Goal: Information Seeking & Learning: Learn about a topic

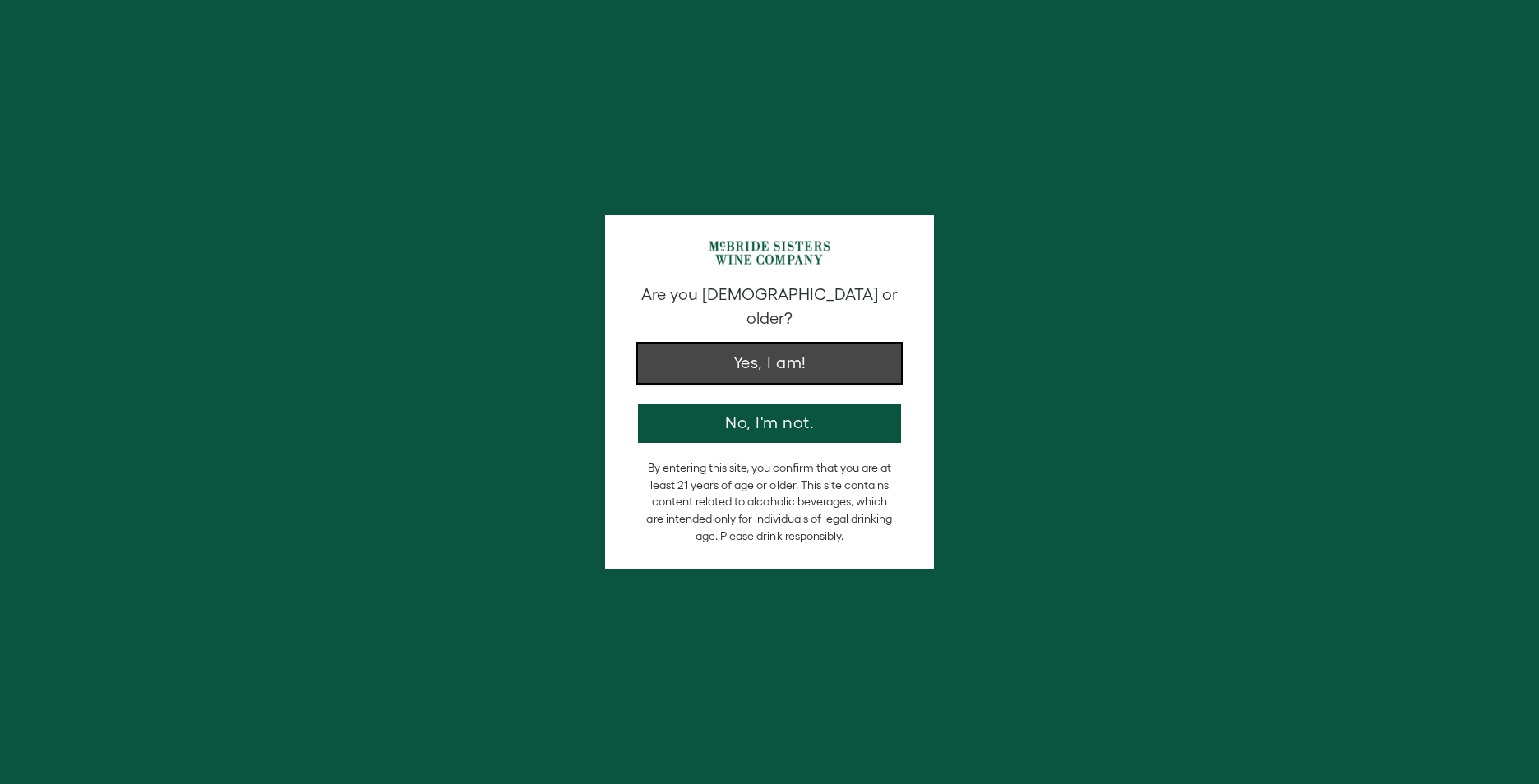
click at [747, 356] on button "Yes, I am!" at bounding box center [769, 363] width 263 height 39
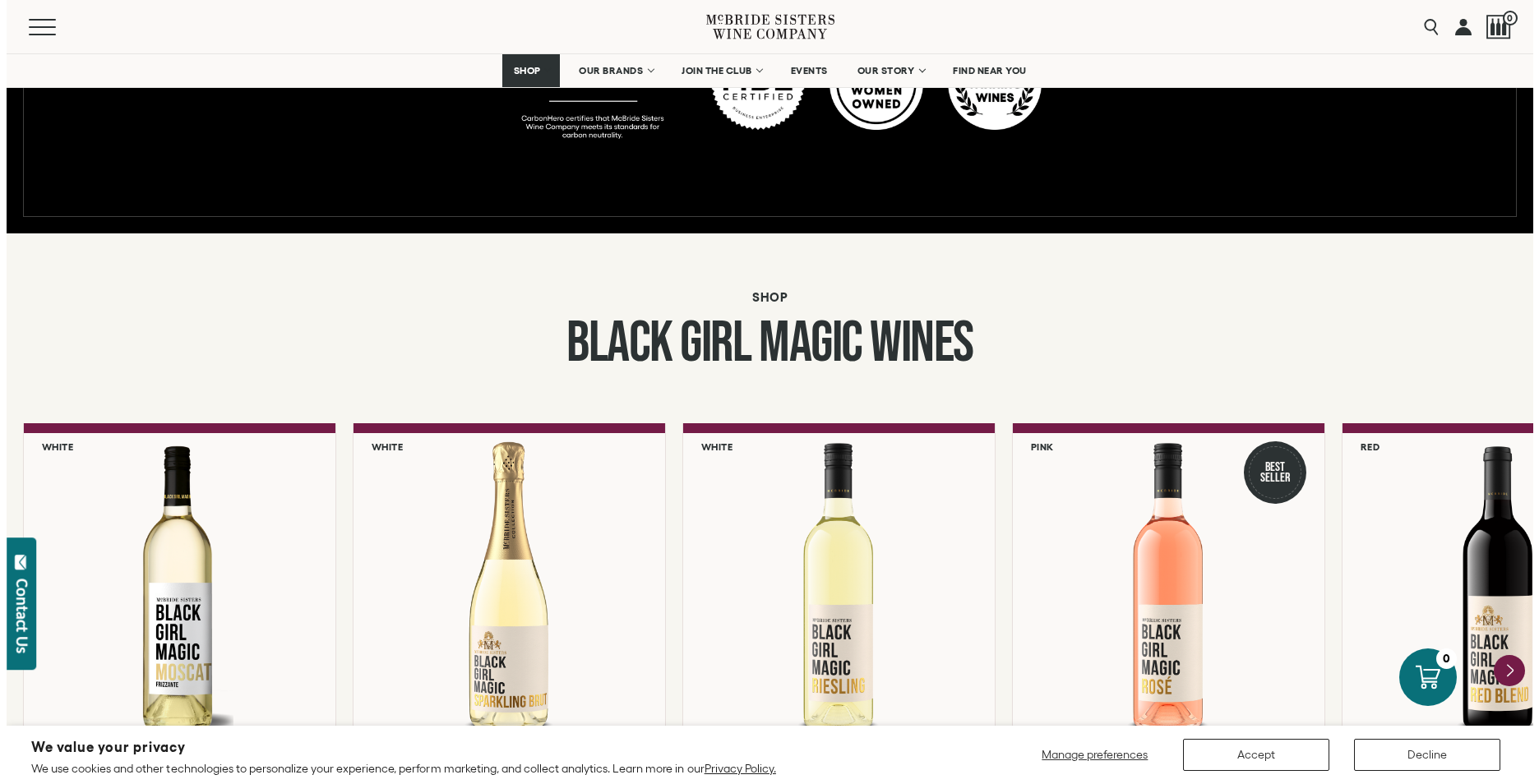
scroll to position [1314, 0]
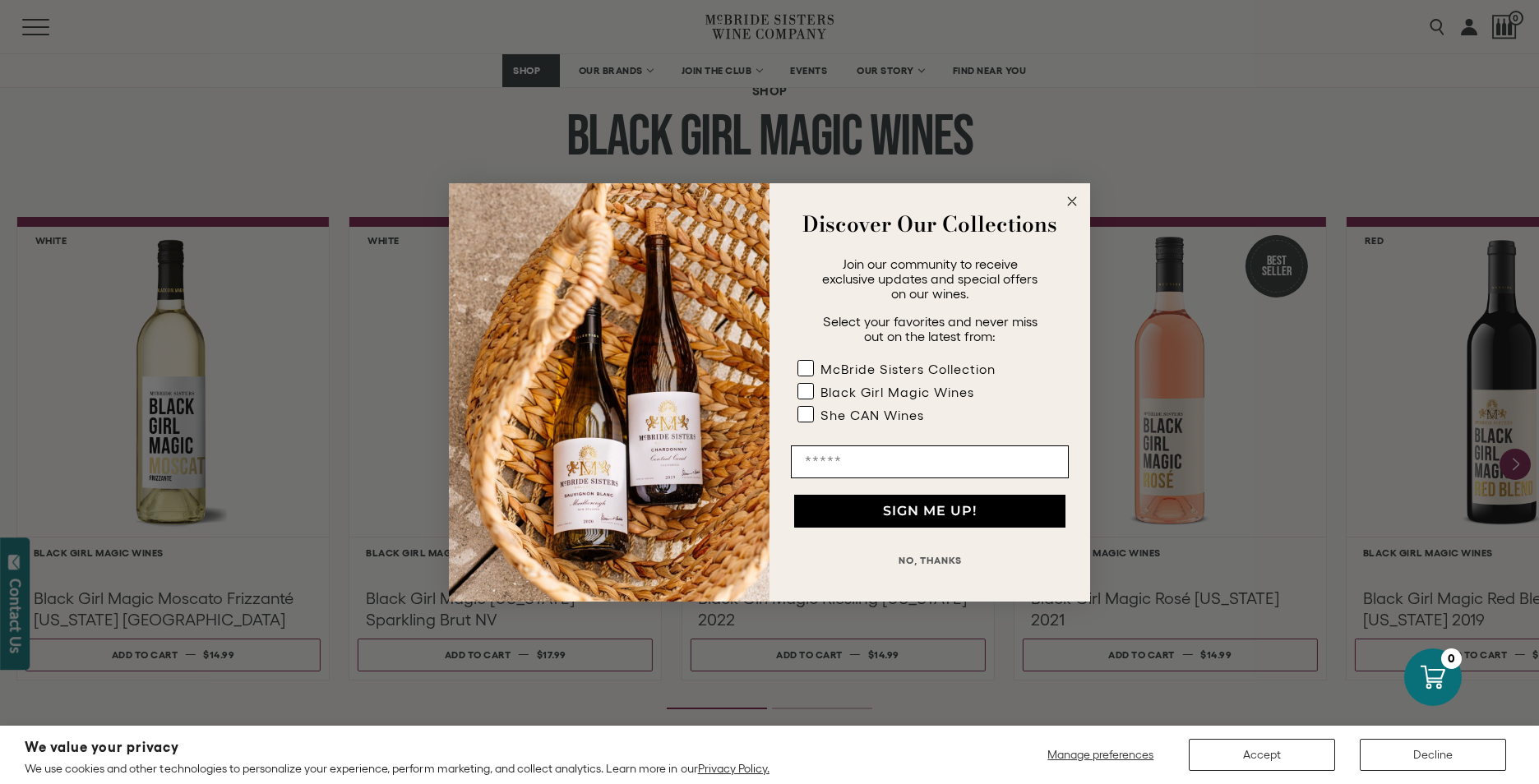
click at [1072, 206] on circle "Close dialog" at bounding box center [1072, 201] width 19 height 19
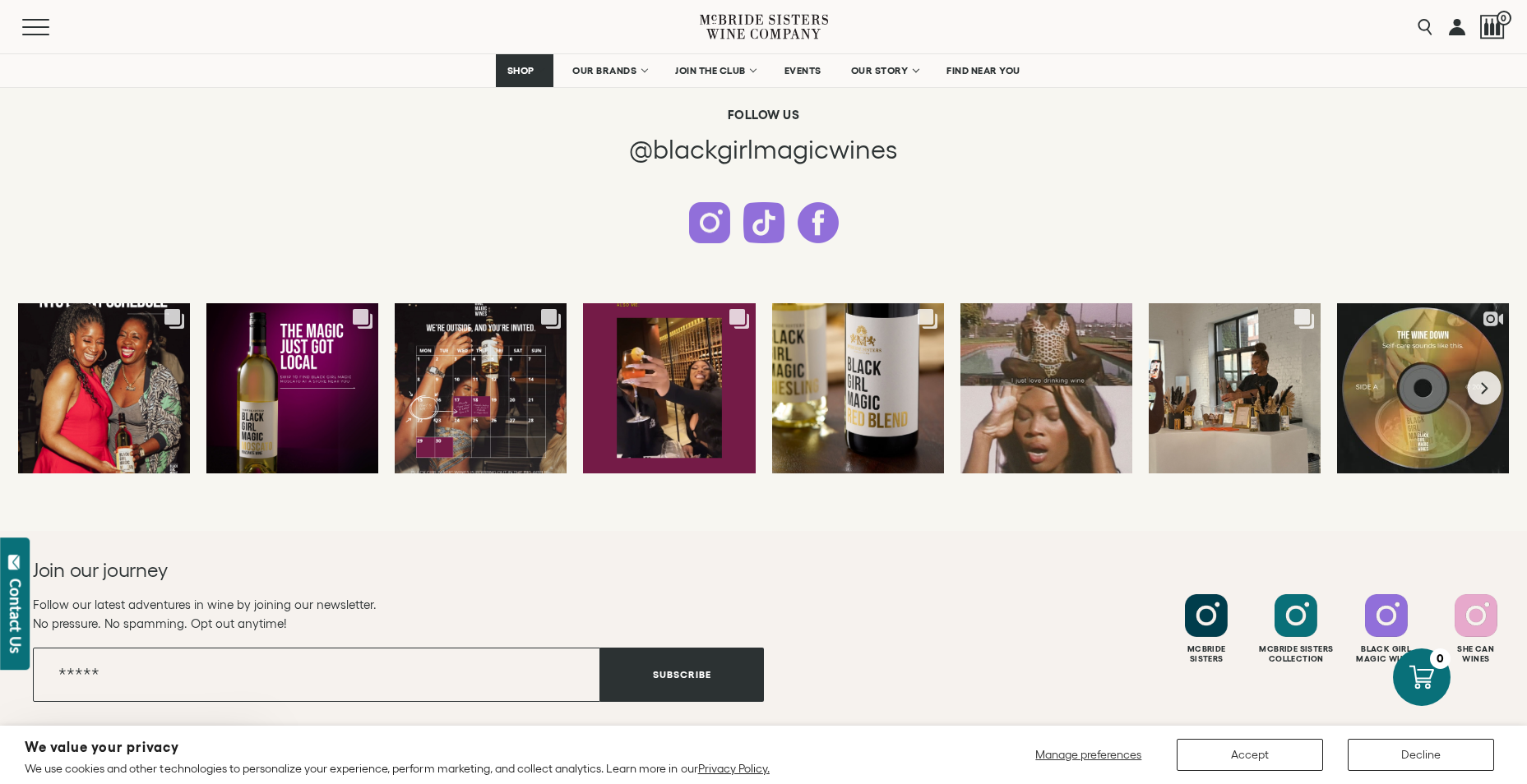
scroll to position [4485, 0]
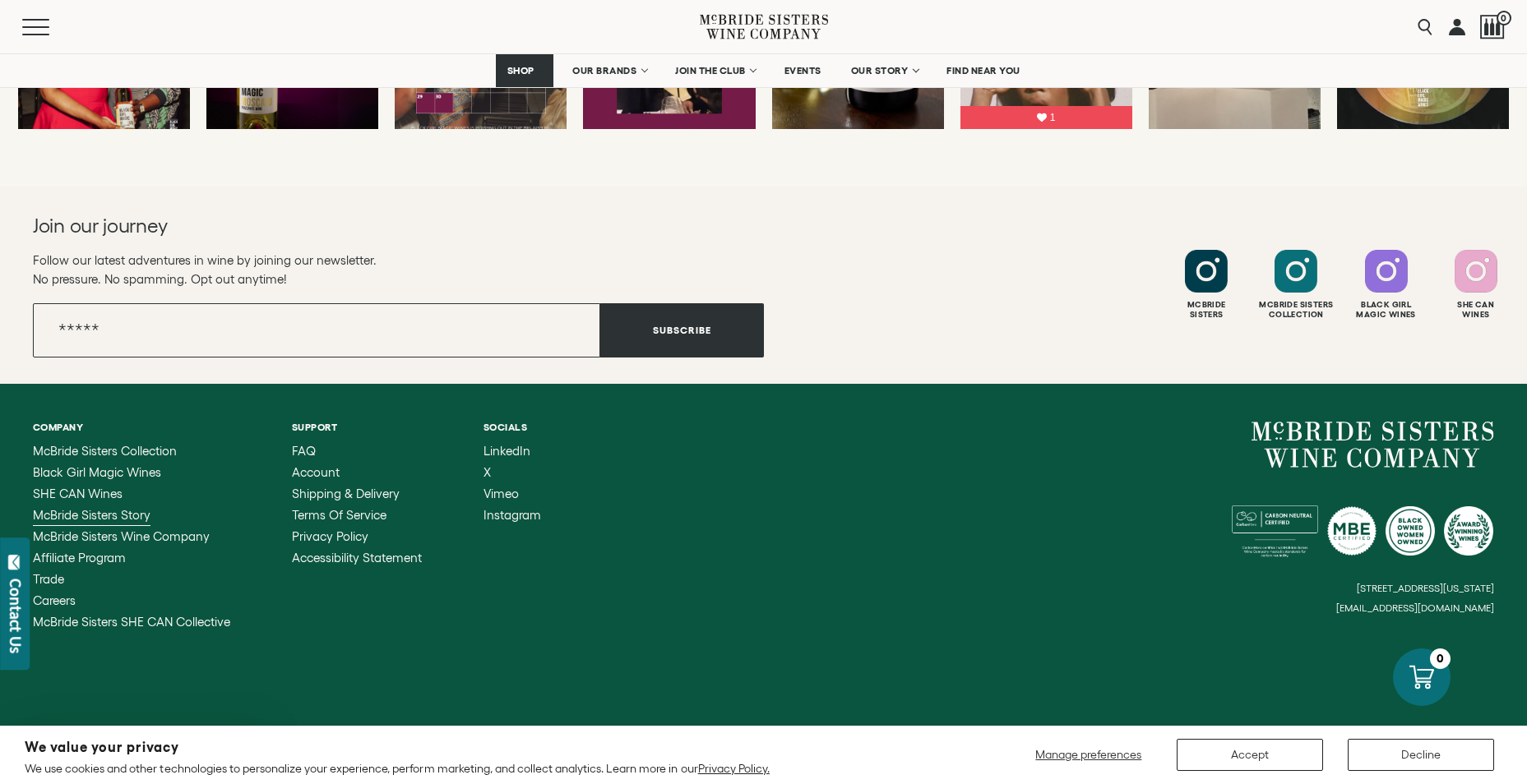
click at [116, 516] on span "McBride Sisters Story" at bounding box center [91, 515] width 117 height 14
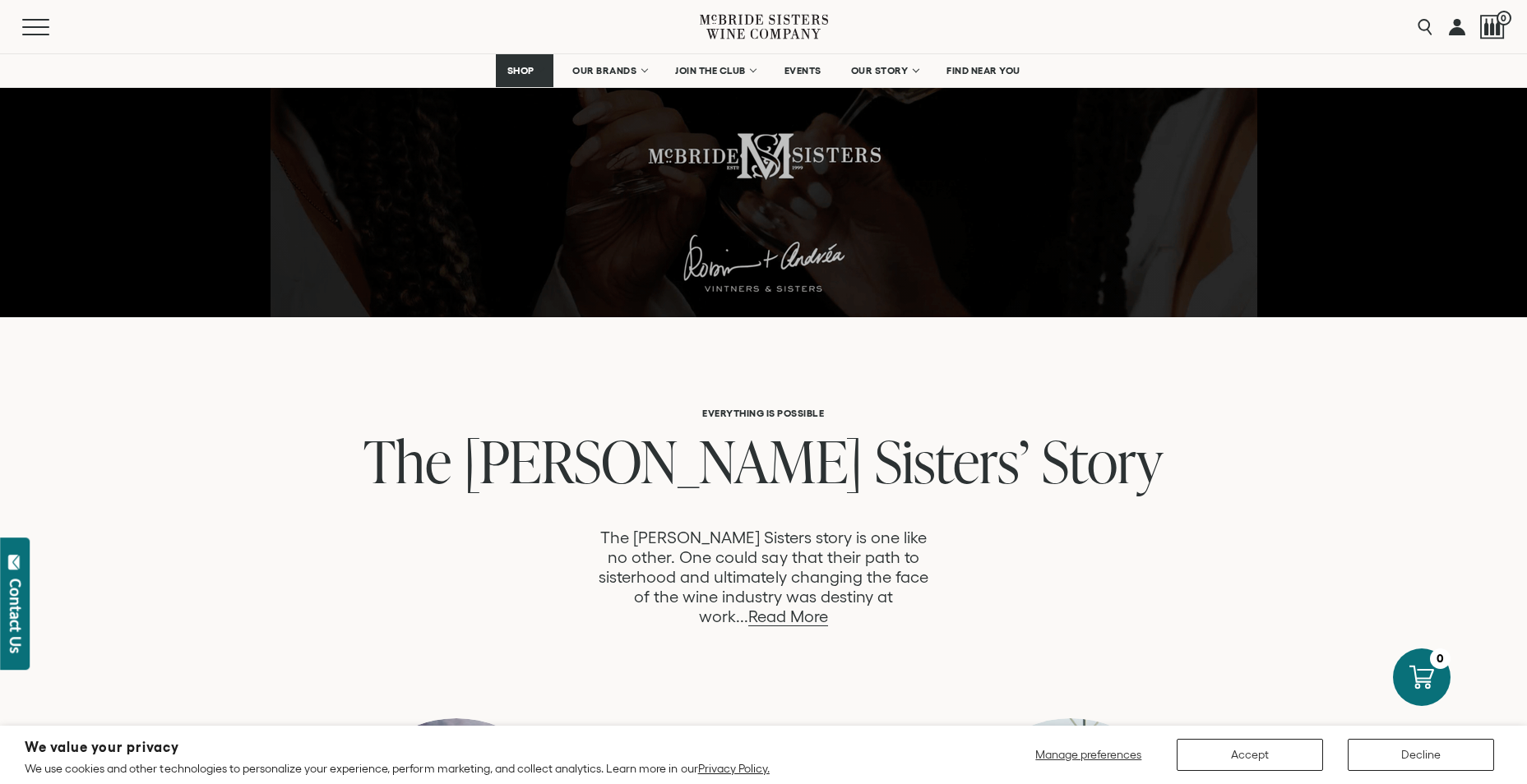
scroll to position [740, 0]
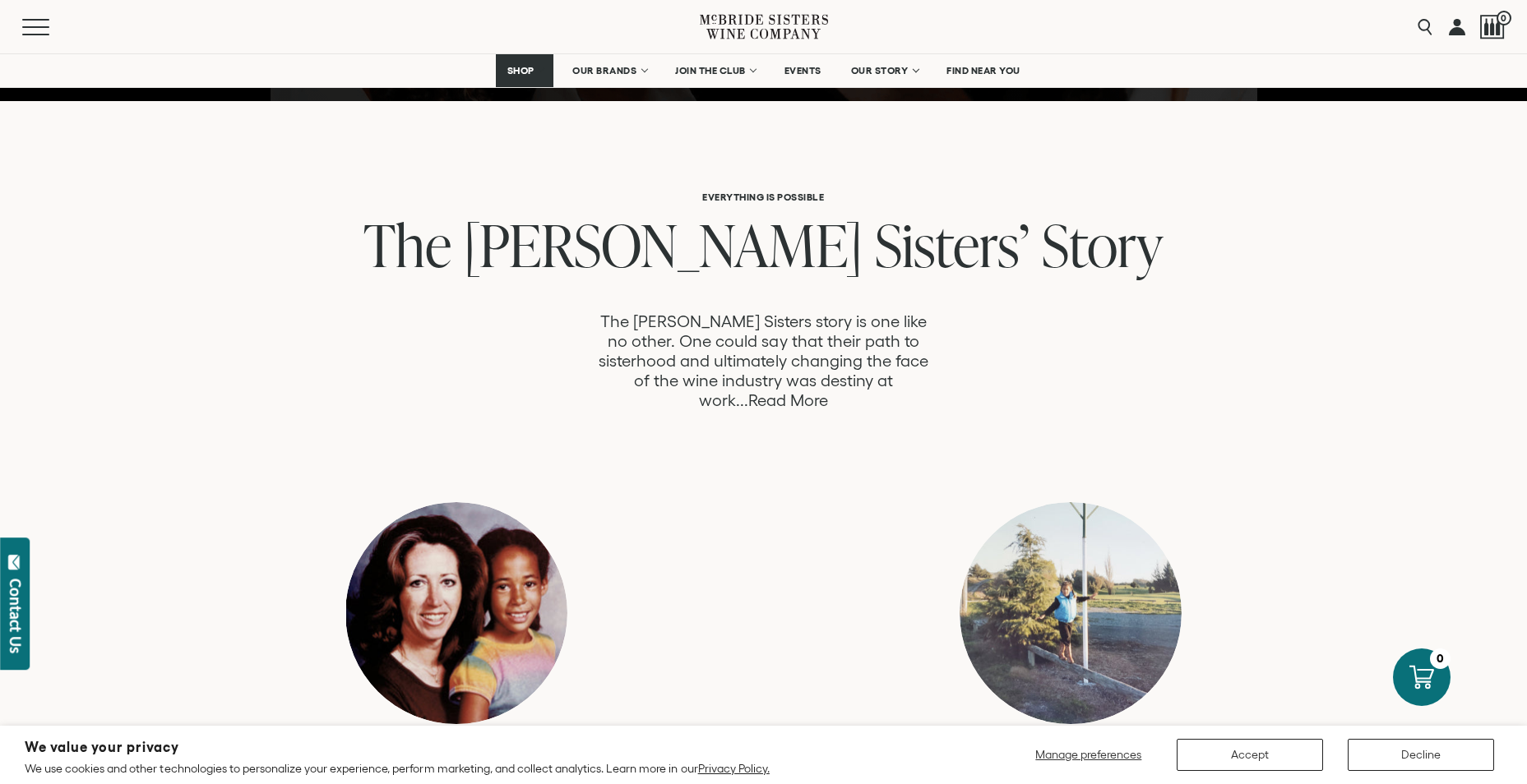
click at [828, 392] on link "Read More" at bounding box center [788, 401] width 80 height 19
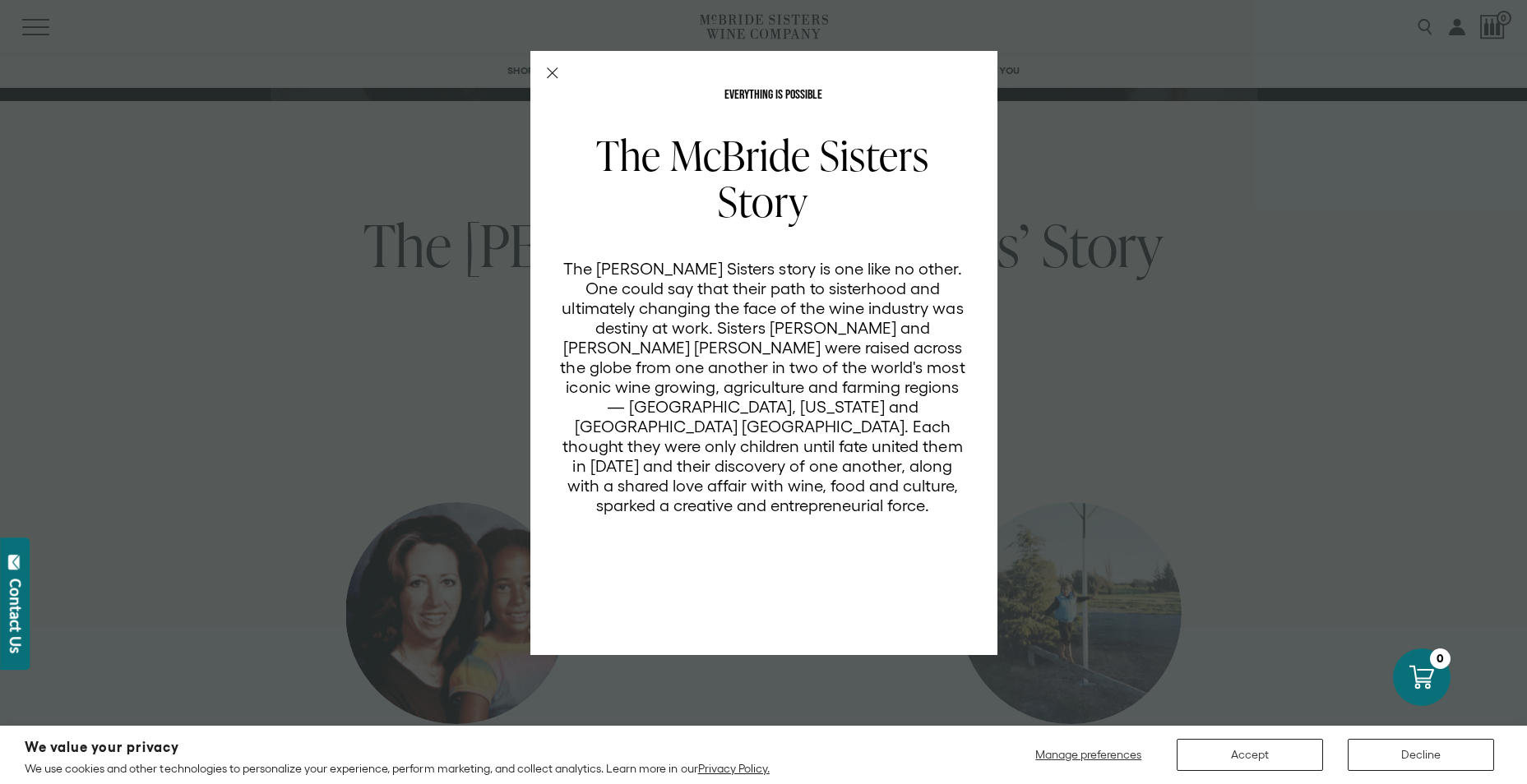
click at [465, 346] on div "EVERYTHING IS POSSIBLE The [PERSON_NAME] Sisters Story The [PERSON_NAME] Sister…" at bounding box center [764, 392] width 1527 height 784
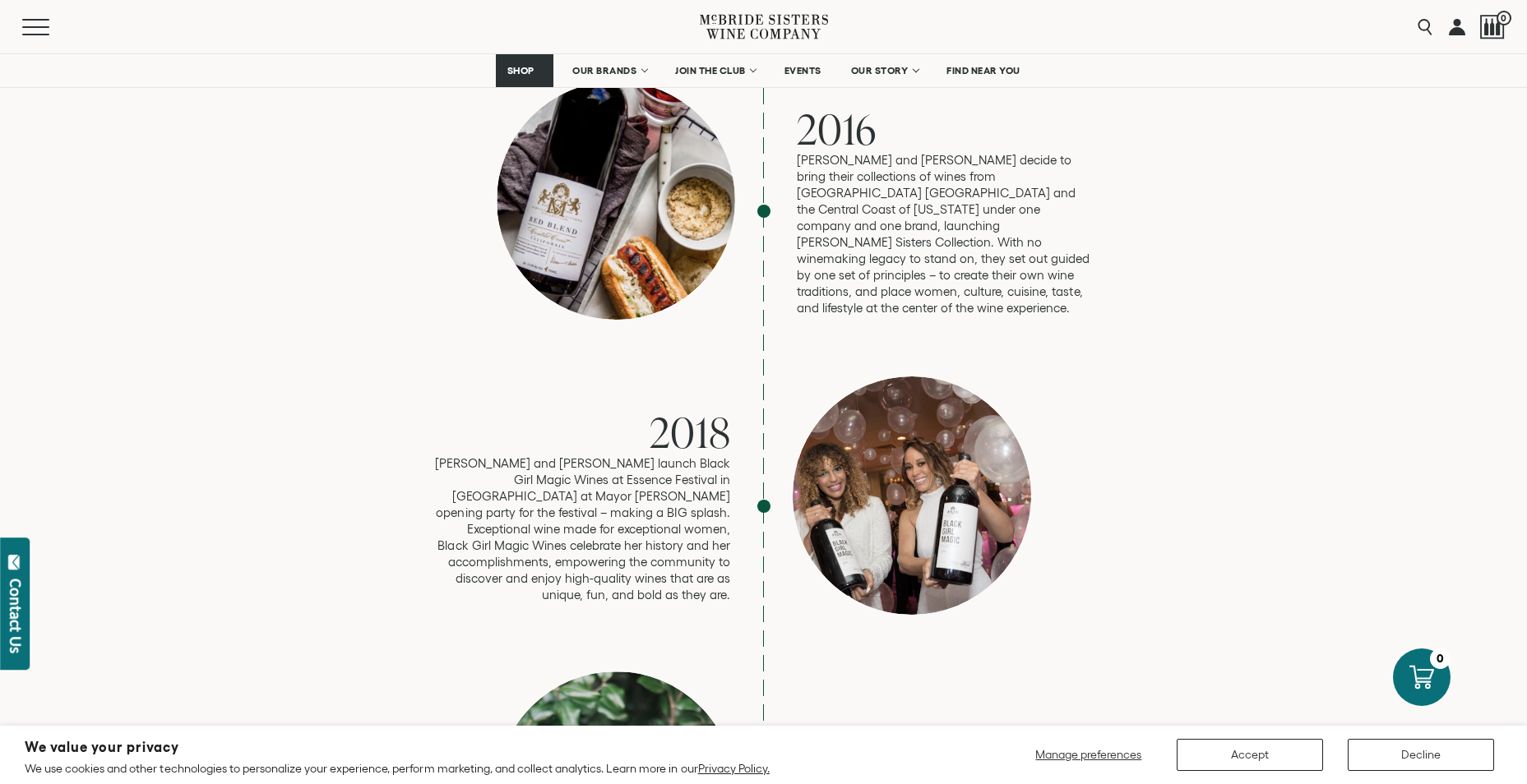
scroll to position [2959, 0]
